Goal: Transaction & Acquisition: Obtain resource

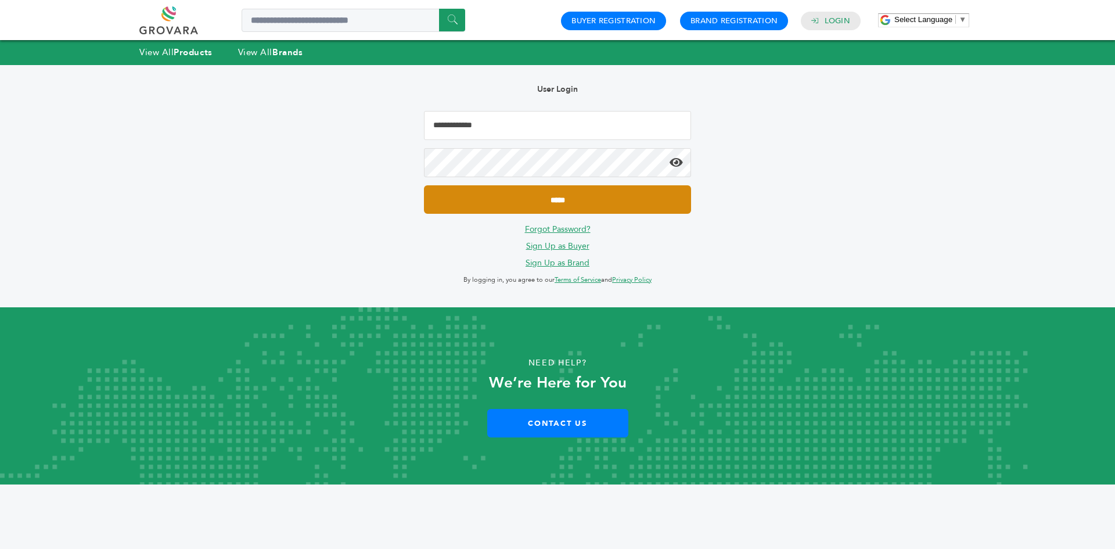
type input "**********"
click at [520, 199] on input "*****" at bounding box center [557, 199] width 267 height 28
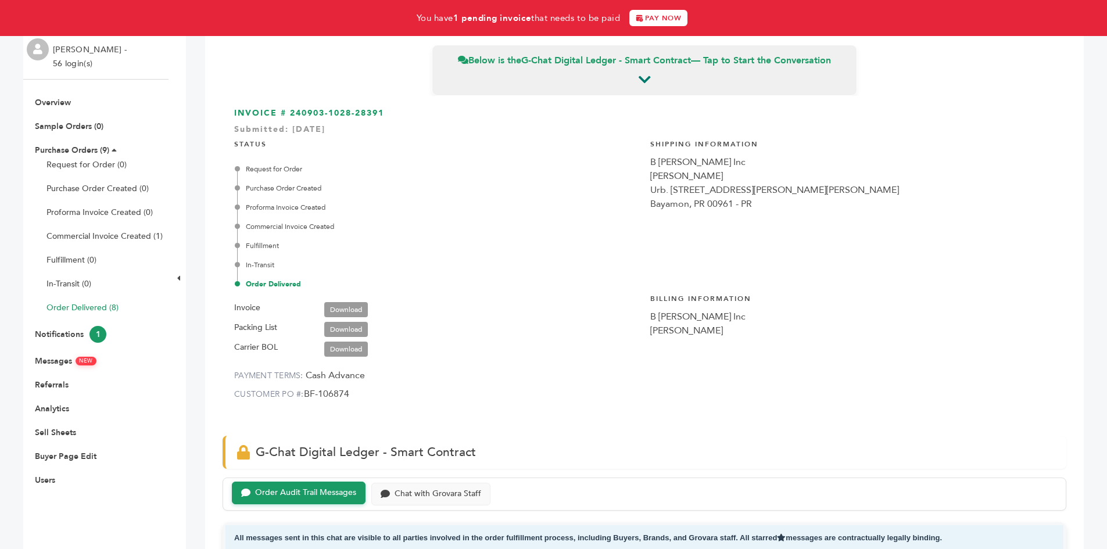
scroll to position [116, 0]
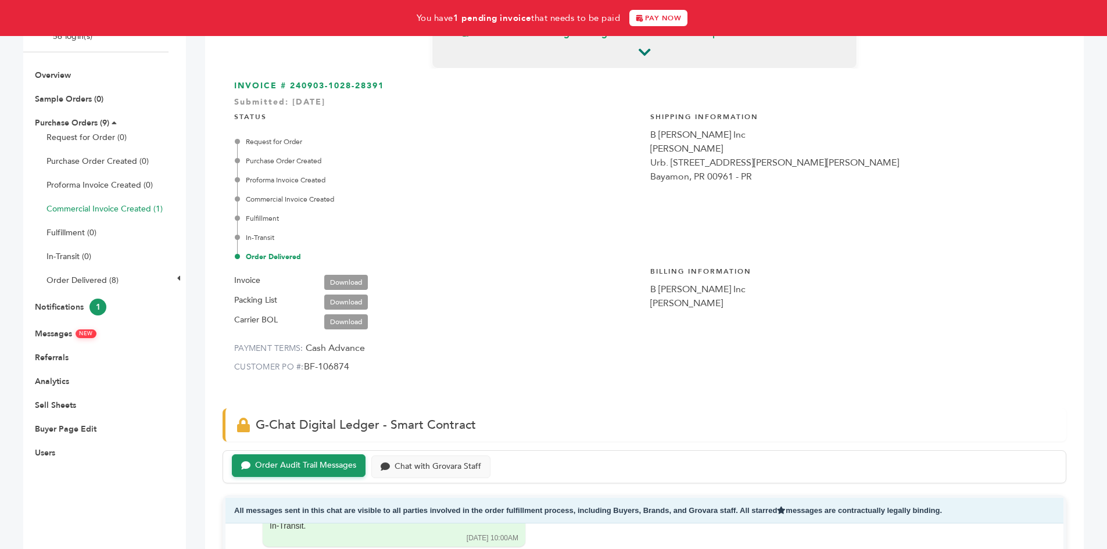
click at [127, 211] on link "Commercial Invoice Created (1)" at bounding box center [104, 208] width 116 height 11
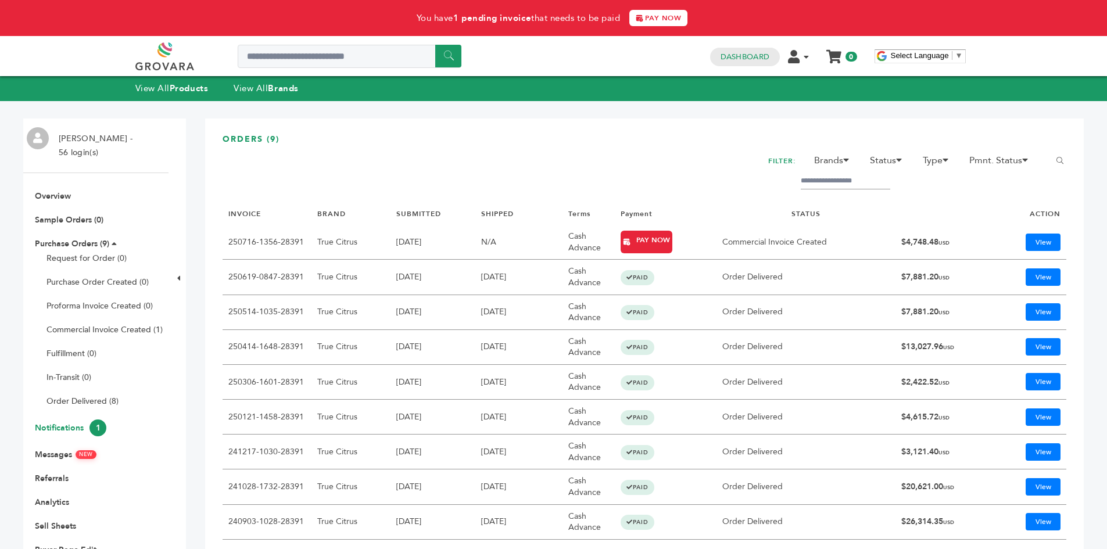
click at [91, 425] on span "1" at bounding box center [97, 427] width 17 height 17
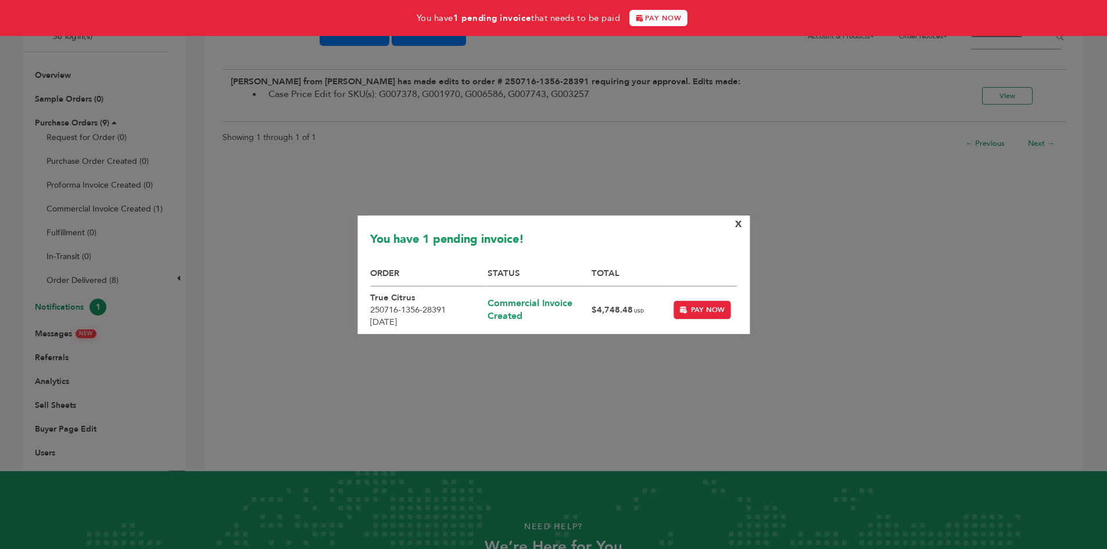
click at [737, 224] on span "X" at bounding box center [738, 224] width 7 height 13
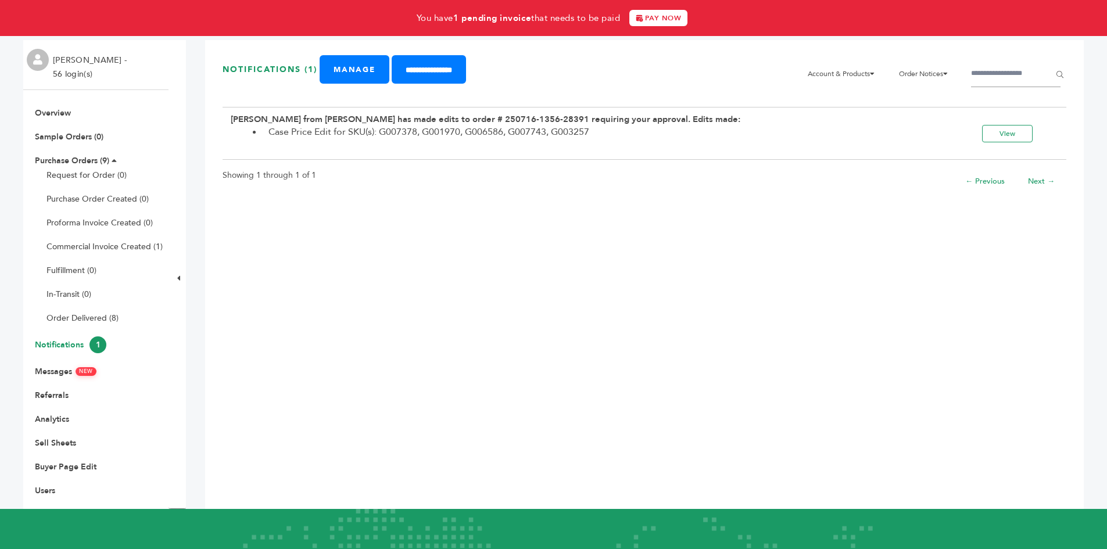
scroll to position [58, 0]
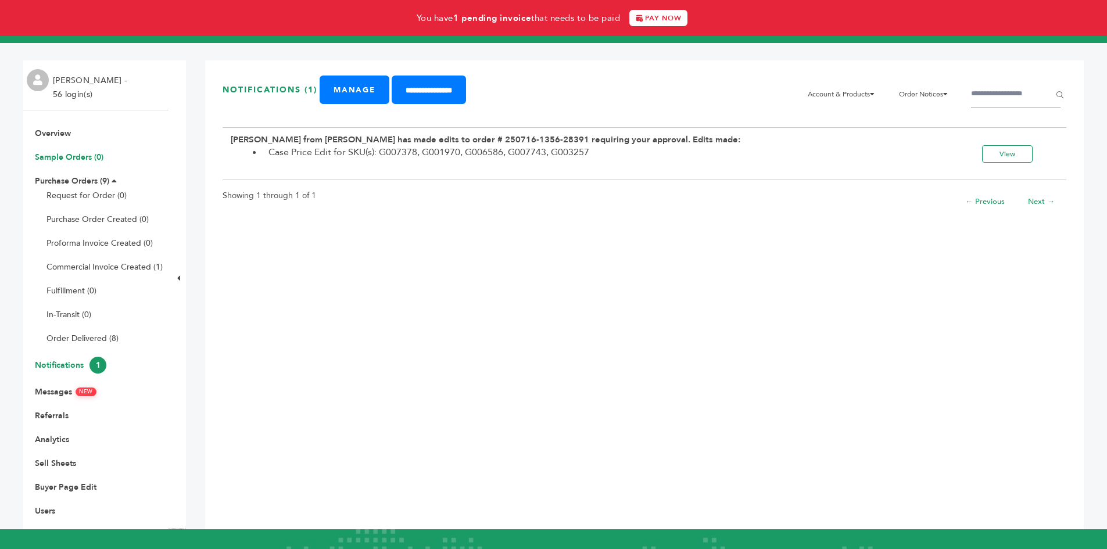
click at [78, 158] on link "Sample Orders (0)" at bounding box center [69, 157] width 69 height 11
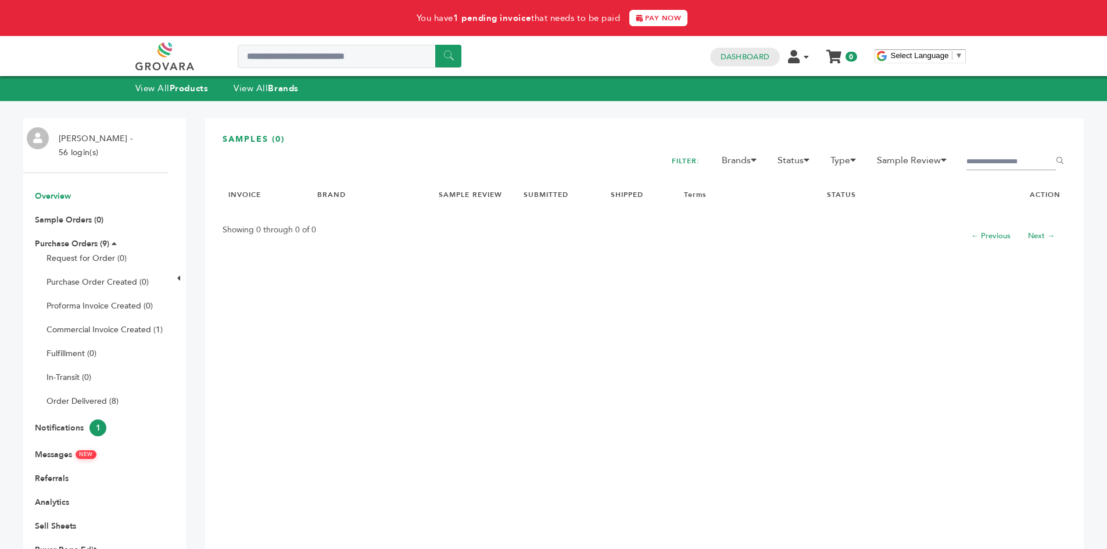
click at [60, 197] on link "Overview" at bounding box center [53, 196] width 36 height 11
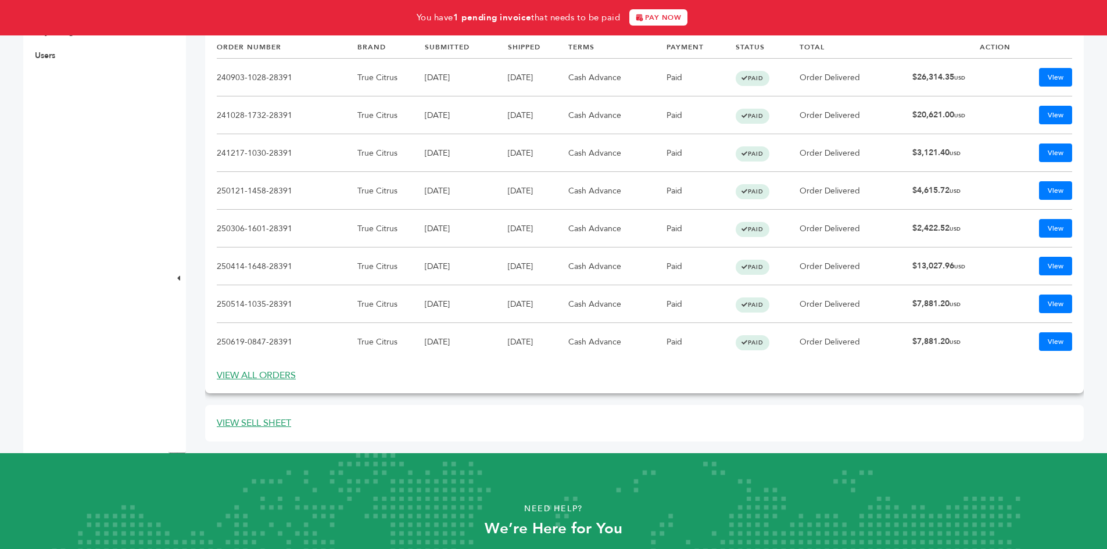
scroll to position [523, 0]
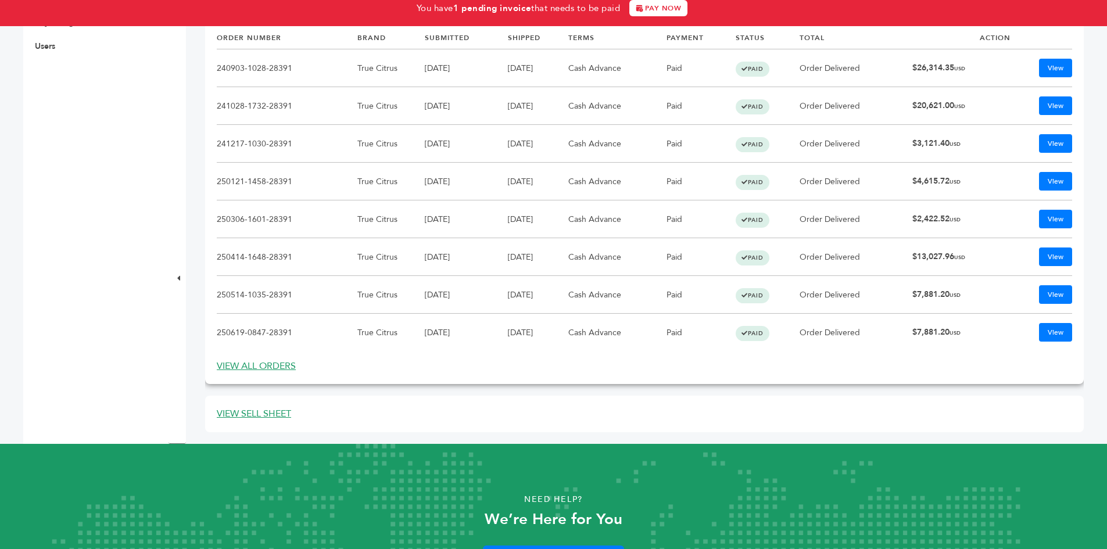
click at [268, 366] on link "VIEW ALL ORDERS" at bounding box center [256, 366] width 79 height 13
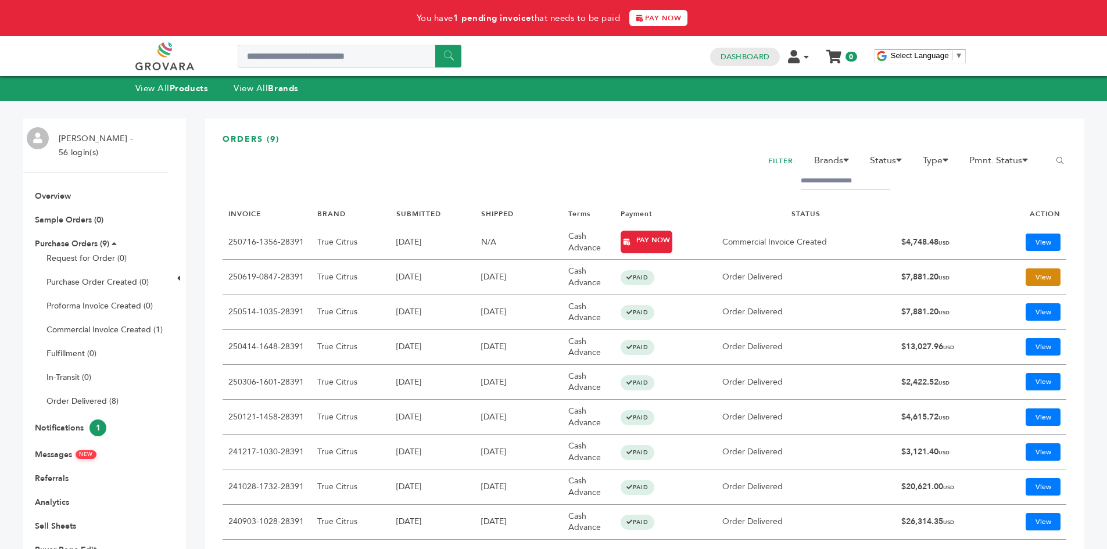
click at [1029, 276] on link "View" at bounding box center [1042, 276] width 35 height 17
click at [263, 248] on td "250716-1356-28391" at bounding box center [266, 242] width 89 height 35
click at [1048, 238] on link "View" at bounding box center [1042, 242] width 35 height 17
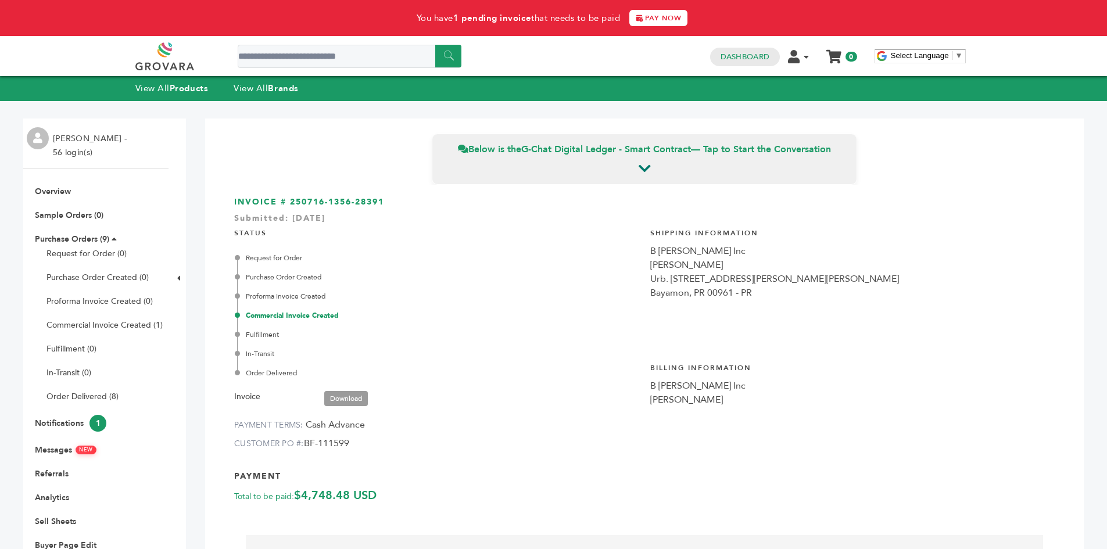
click at [341, 403] on link "Download" at bounding box center [346, 398] width 44 height 15
